Goal: Task Accomplishment & Management: Manage account settings

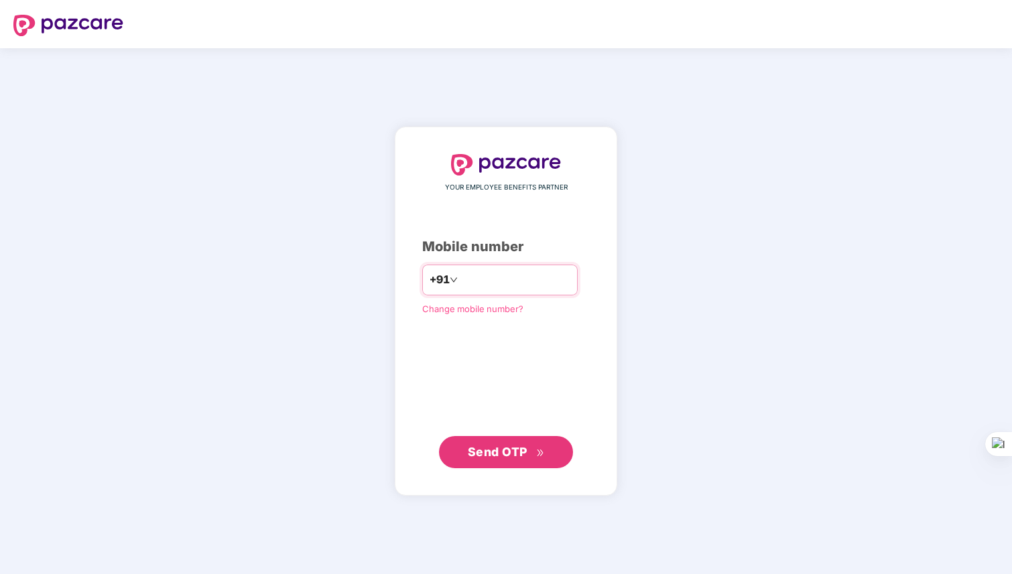
click at [471, 277] on input "number" at bounding box center [515, 279] width 110 height 21
type input "**********"
click at [503, 453] on span "Send OTP" at bounding box center [498, 451] width 60 height 14
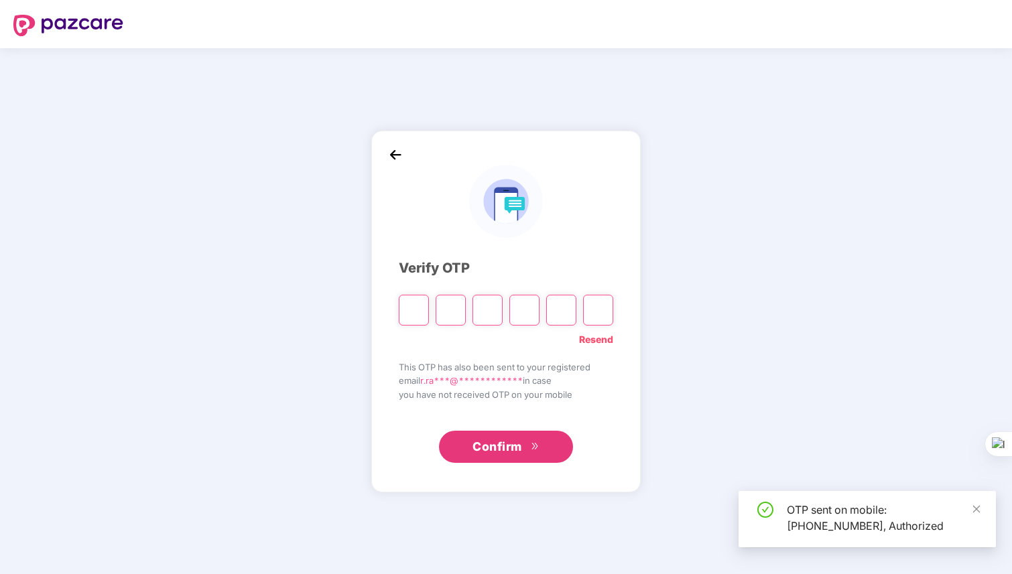
click at [419, 316] on input "Please enter verification code. Digit 1" at bounding box center [414, 310] width 30 height 31
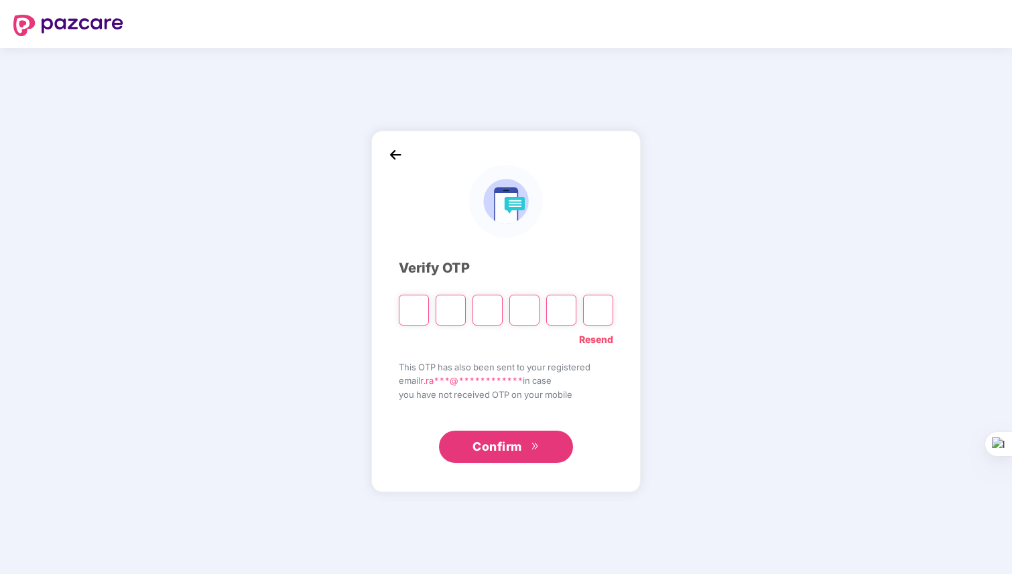
click at [413, 310] on input "Please enter verification code. Digit 1" at bounding box center [414, 310] width 30 height 31
paste input "*"
type input "*"
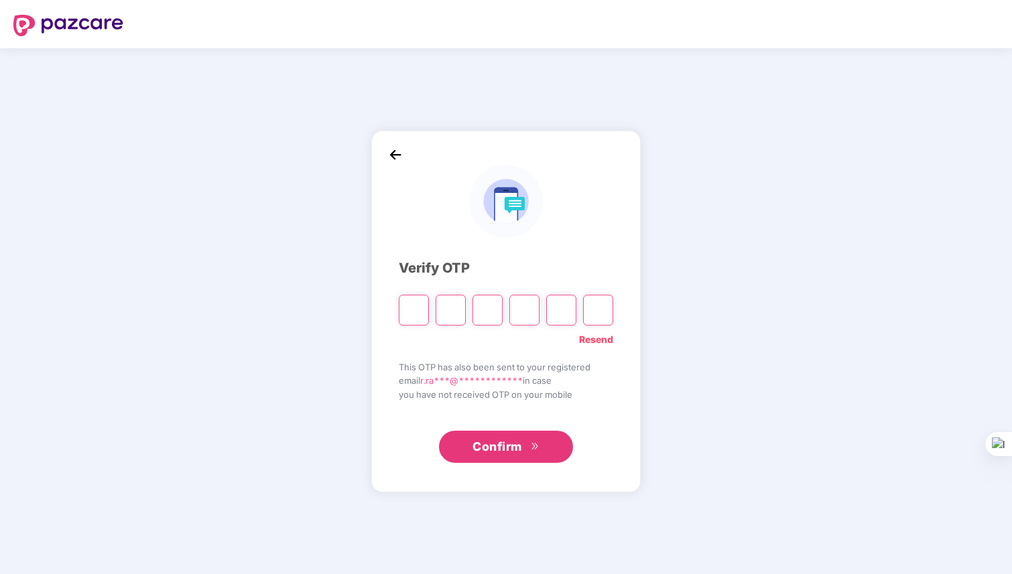
type input "*"
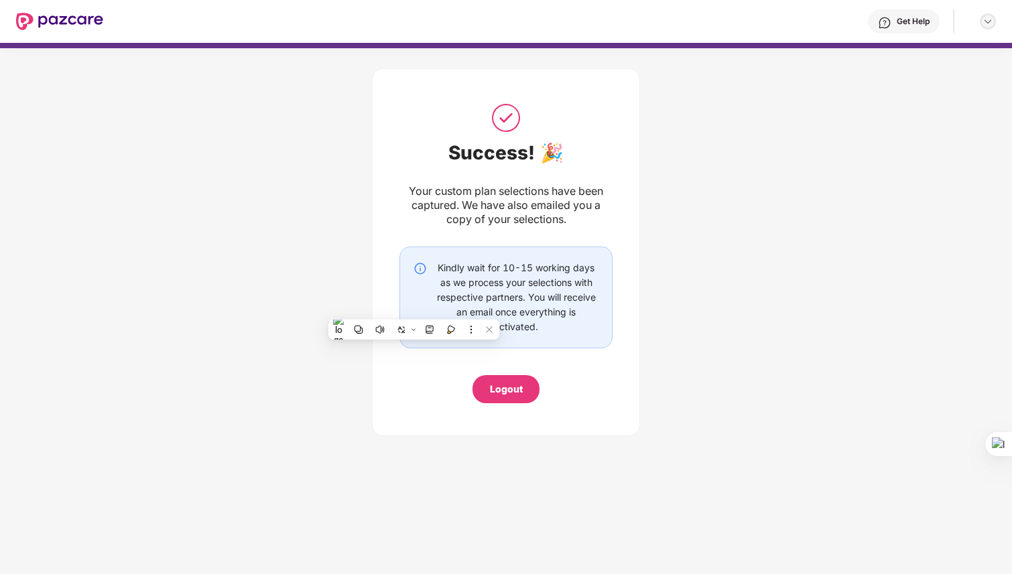
click at [991, 22] on img at bounding box center [987, 21] width 11 height 11
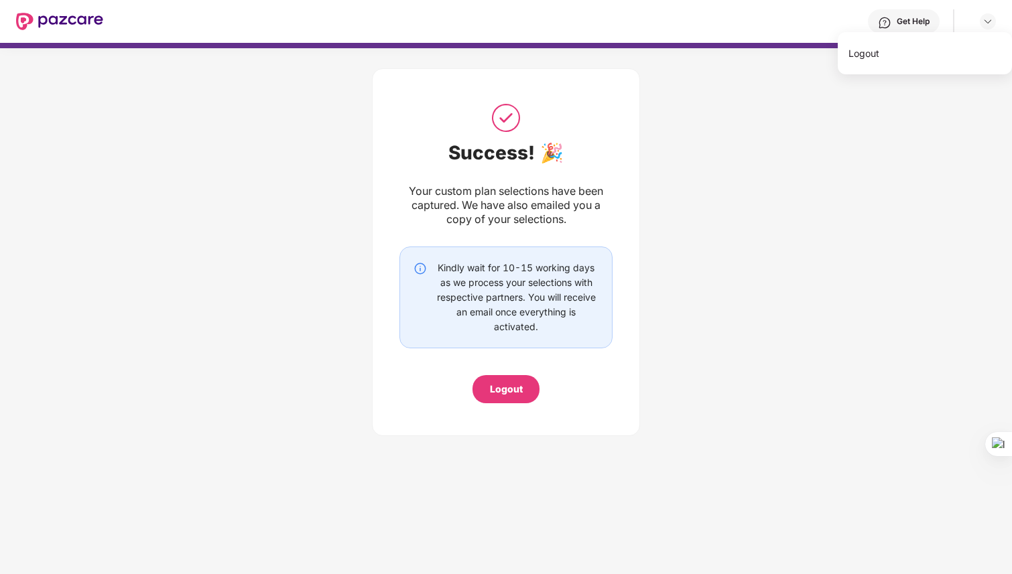
click at [863, 215] on div "Success! 🎉 Your custom plan selections have been captured. We have also emailed…" at bounding box center [506, 248] width 1012 height 401
